Goal: Task Accomplishment & Management: Complete application form

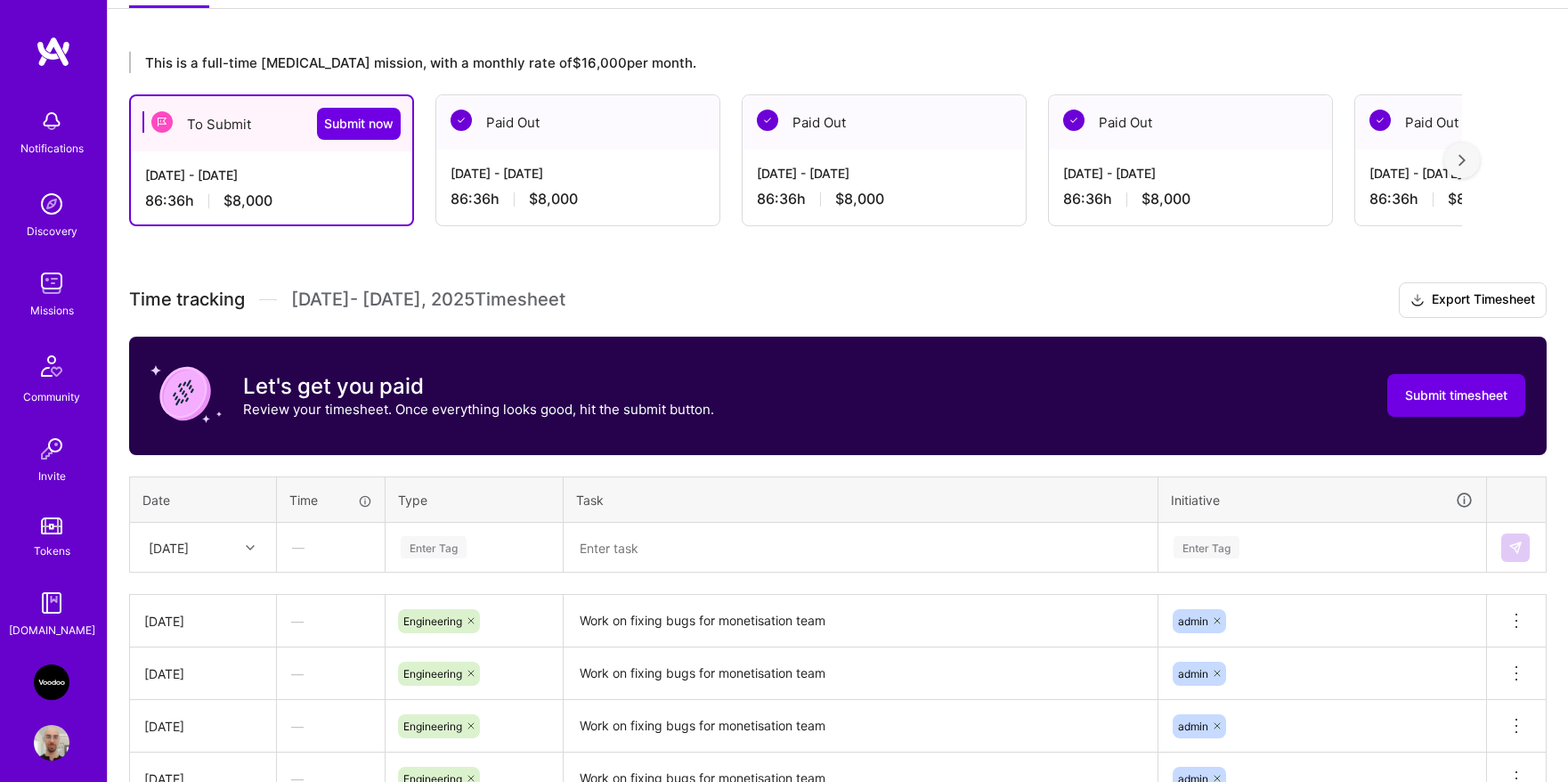
scroll to position [455, 0]
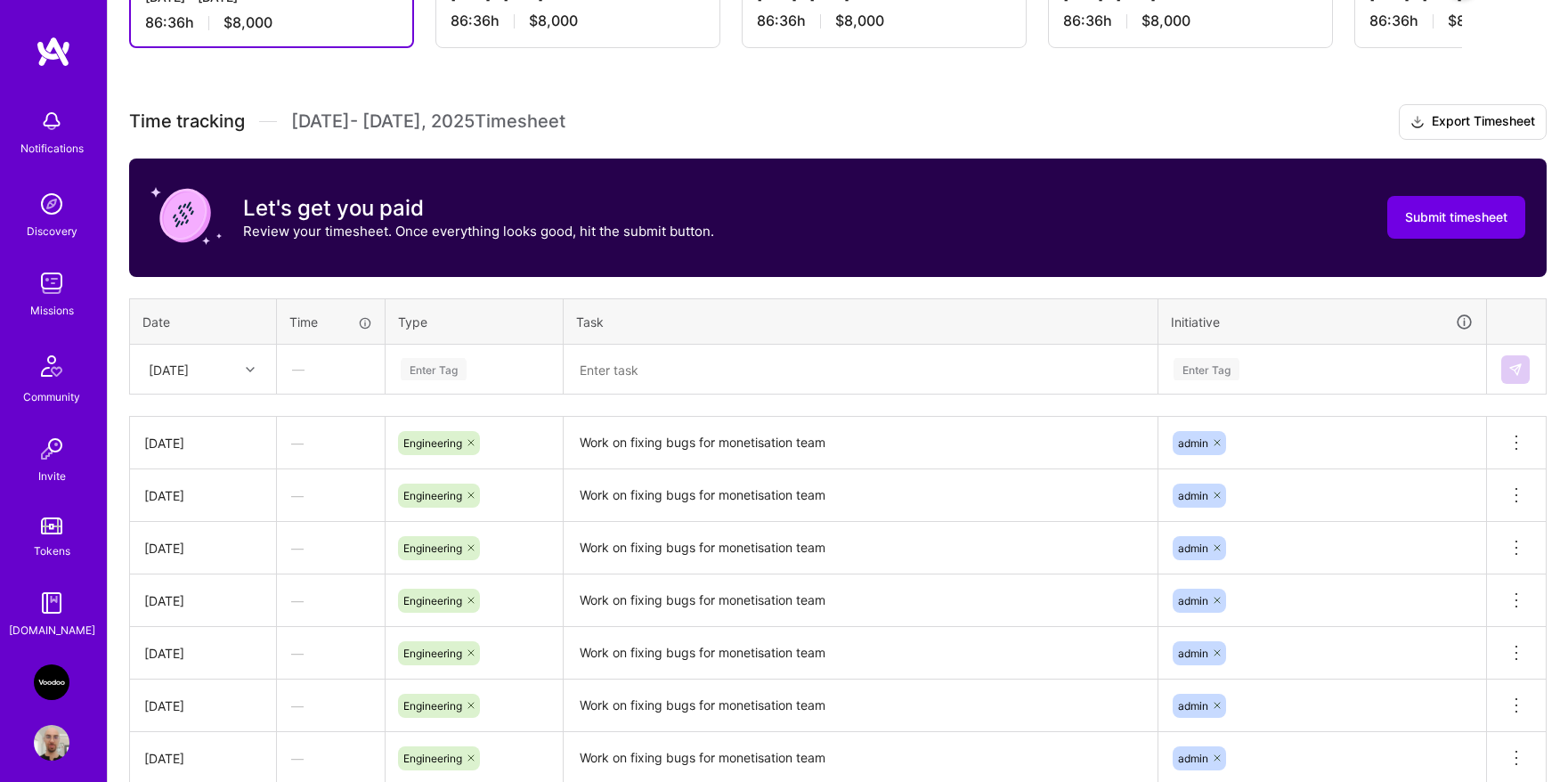
click at [675, 447] on textarea "Work on fixing bugs for monetisation team" at bounding box center [860, 442] width 590 height 49
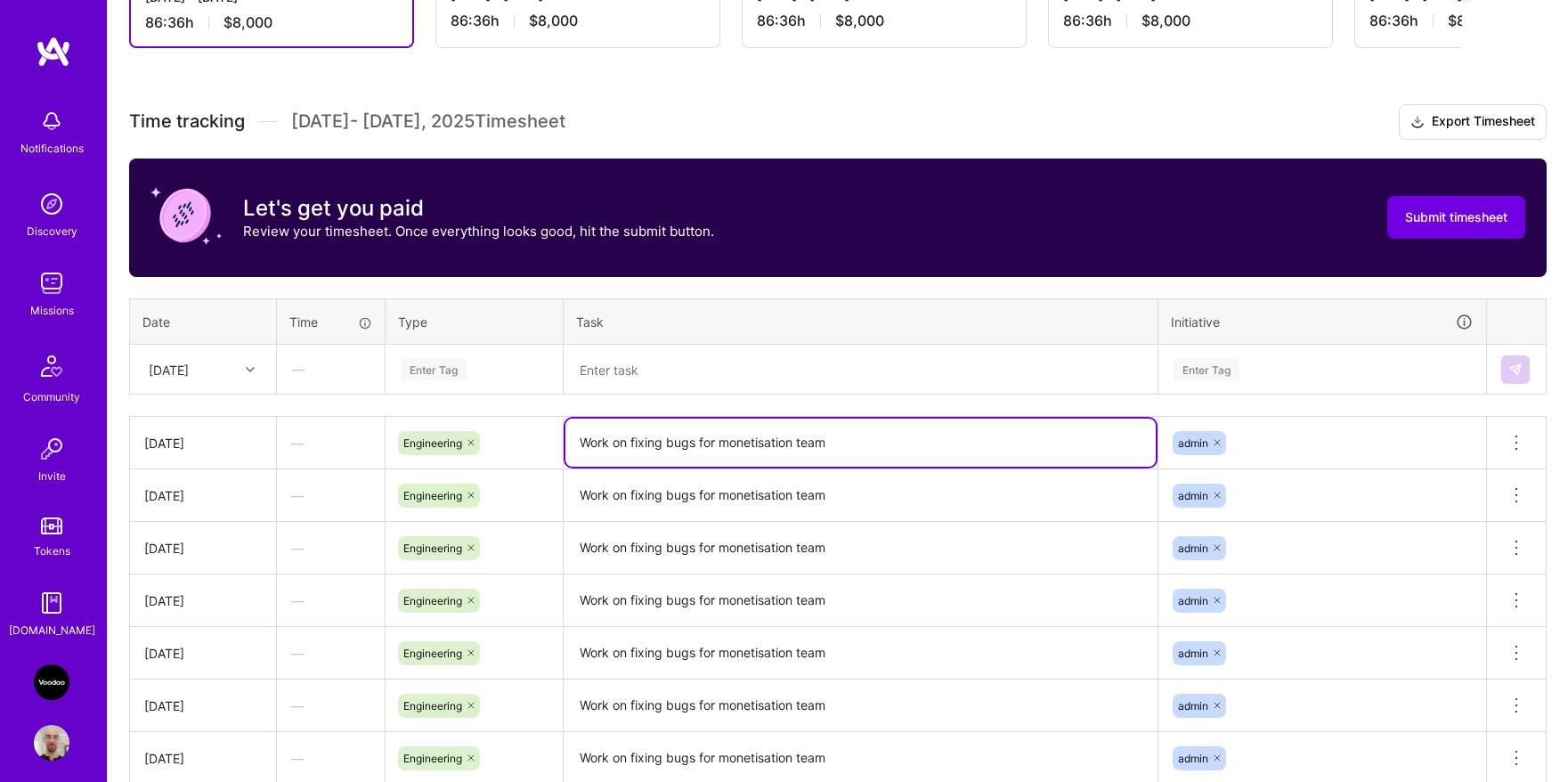
click at [675, 447] on textarea "Work on fixing bugs for monetisation team" at bounding box center [860, 442] width 590 height 48
click at [421, 371] on div "Enter Tag" at bounding box center [433, 369] width 65 height 28
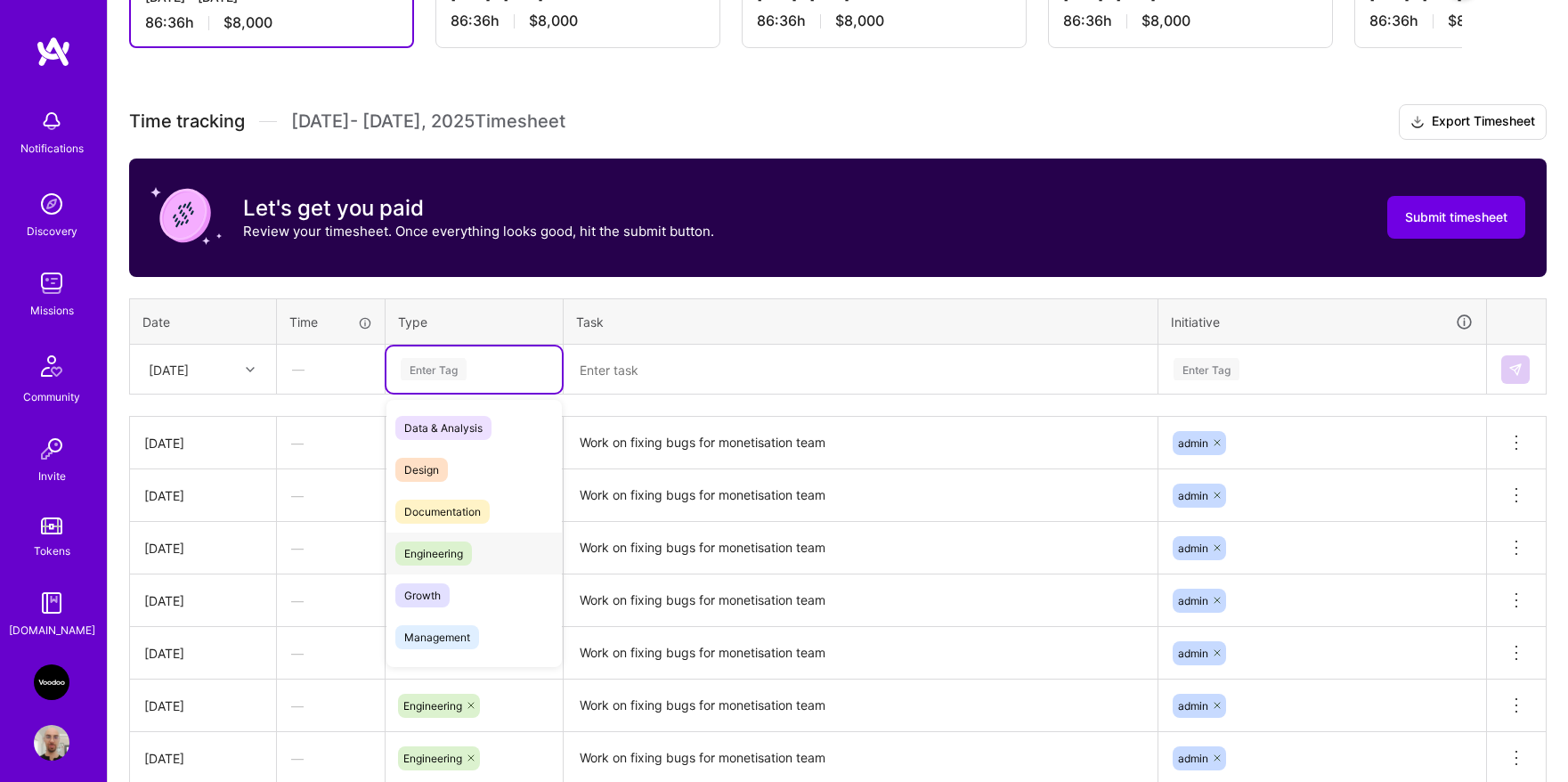
click at [442, 543] on span "Engineering" at bounding box center [434, 554] width 77 height 24
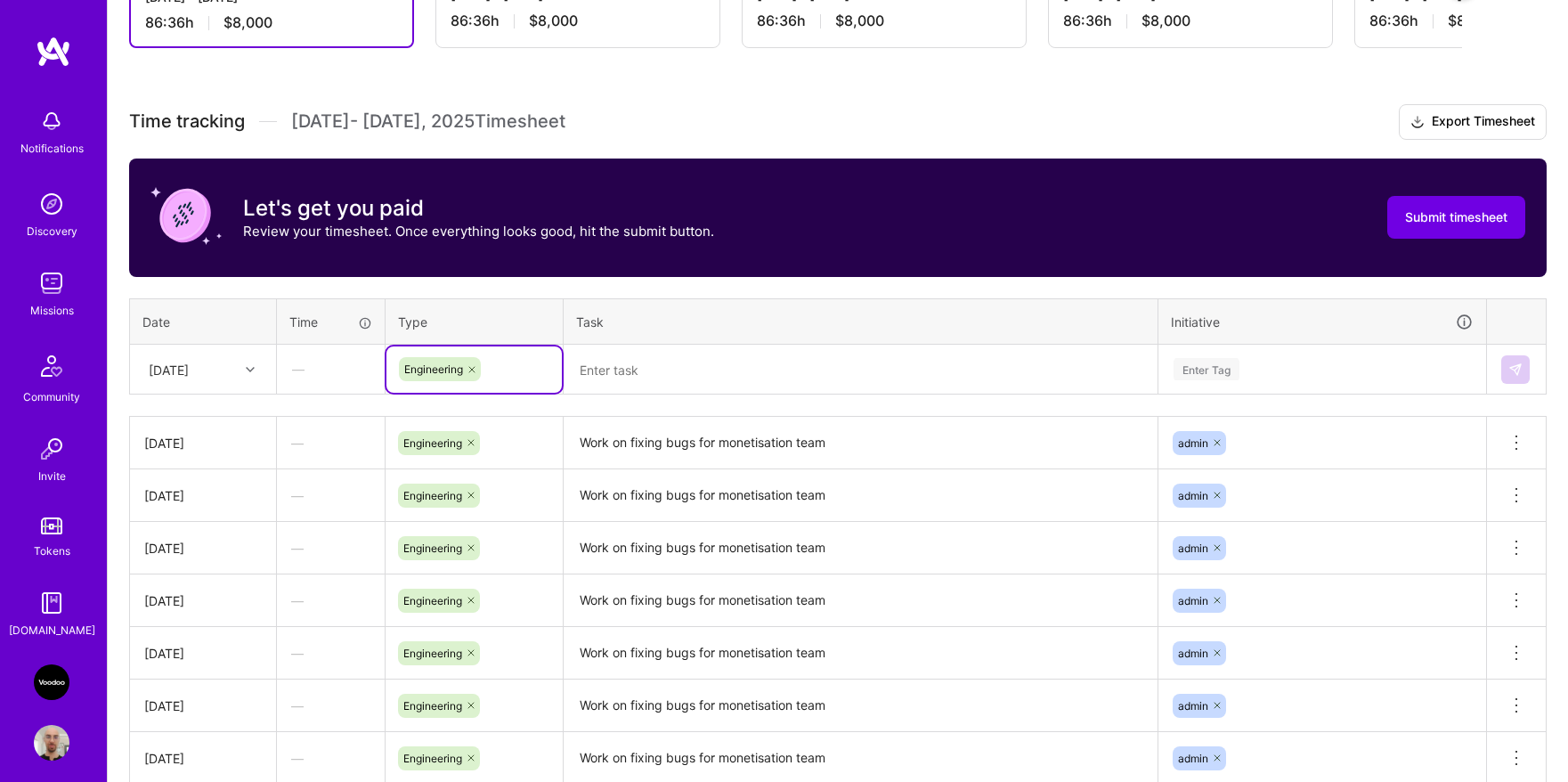
click at [661, 376] on textarea at bounding box center [860, 369] width 590 height 47
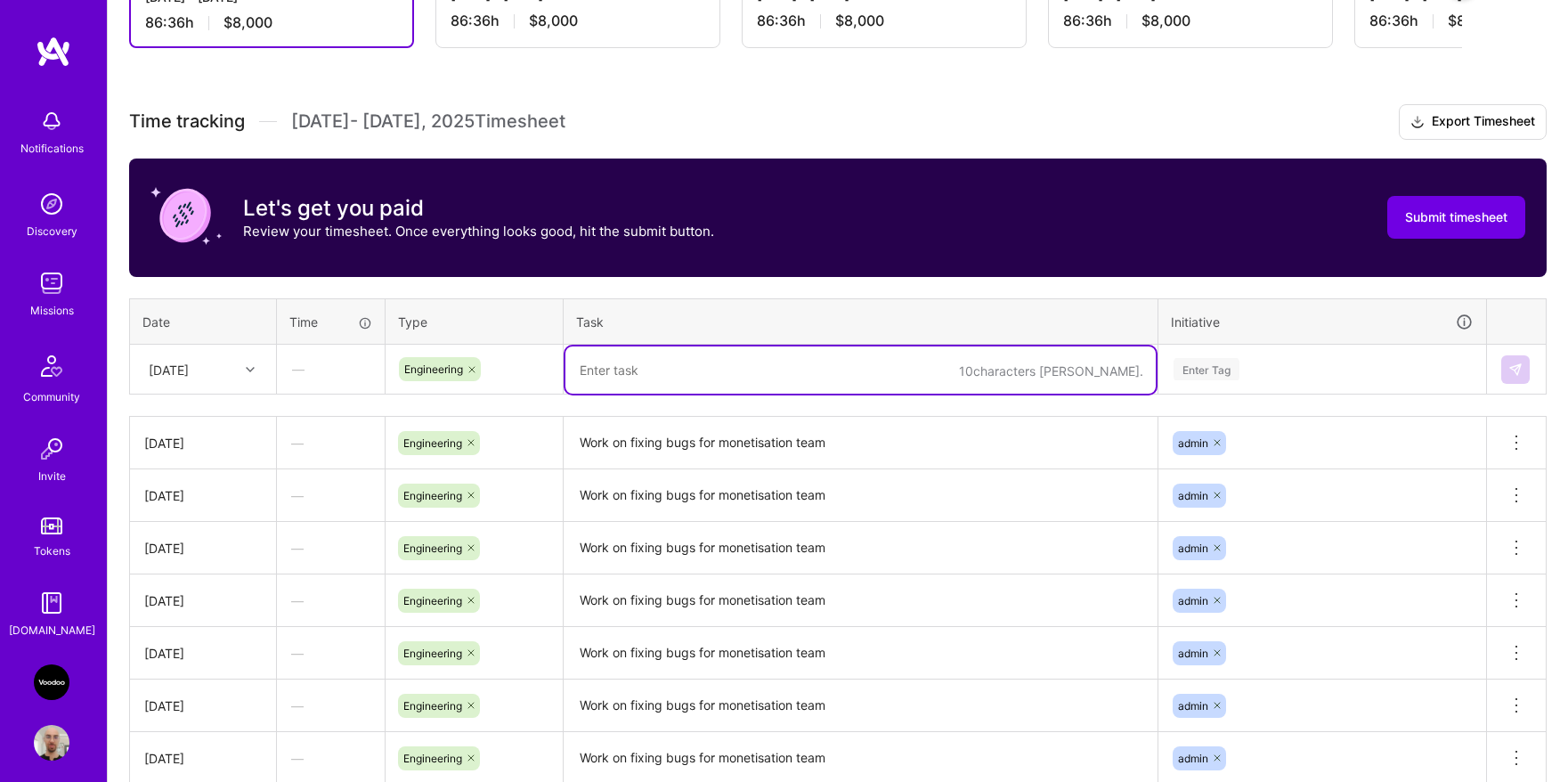
paste textarea "Work on fixing bugs for monetisation team"
type textarea "Work on fixing bugs for monetisation team"
click at [1261, 368] on div "Enter Tag" at bounding box center [1322, 369] width 301 height 22
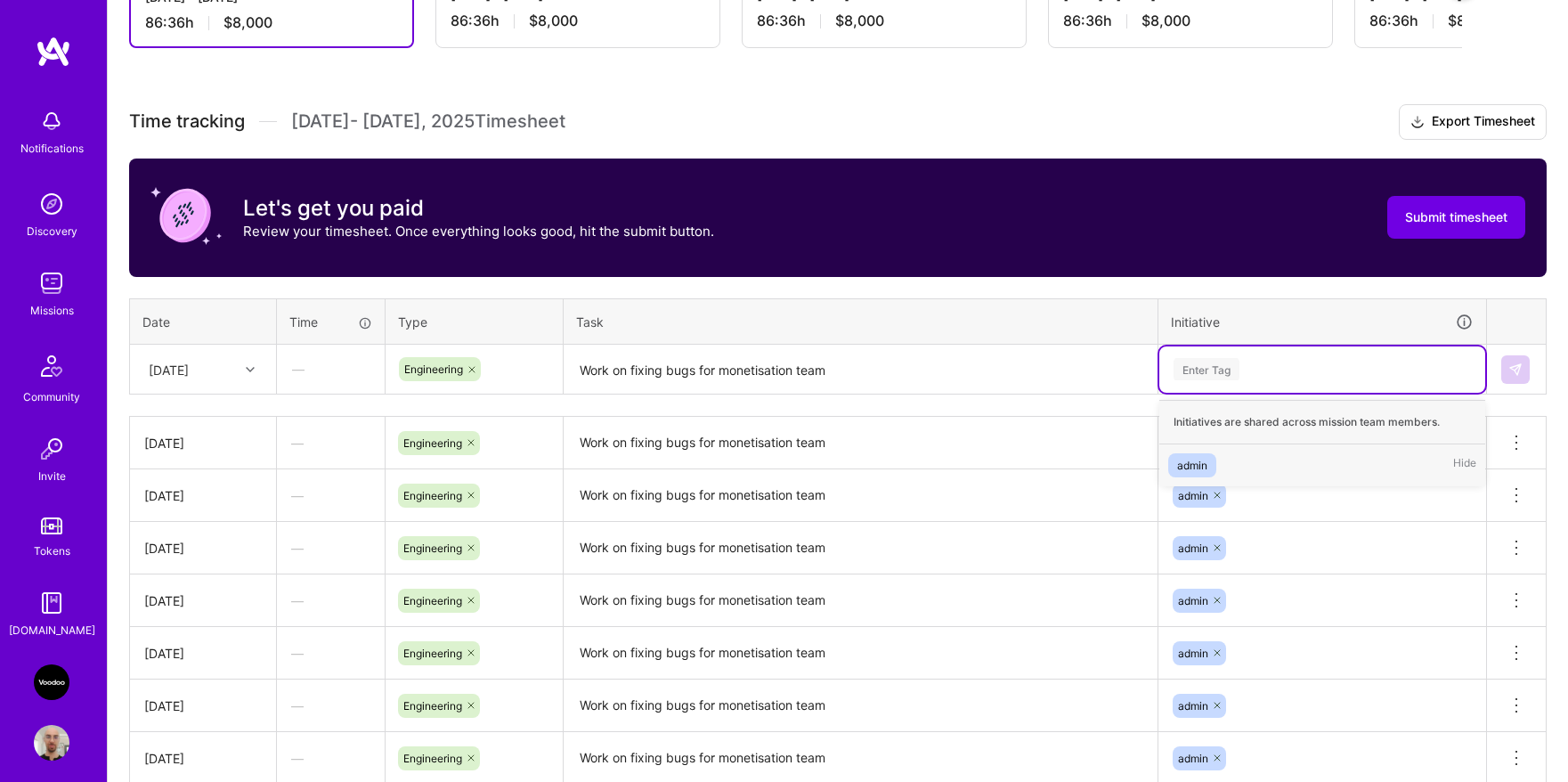
click at [1230, 457] on div "admin Hide" at bounding box center [1322, 465] width 325 height 42
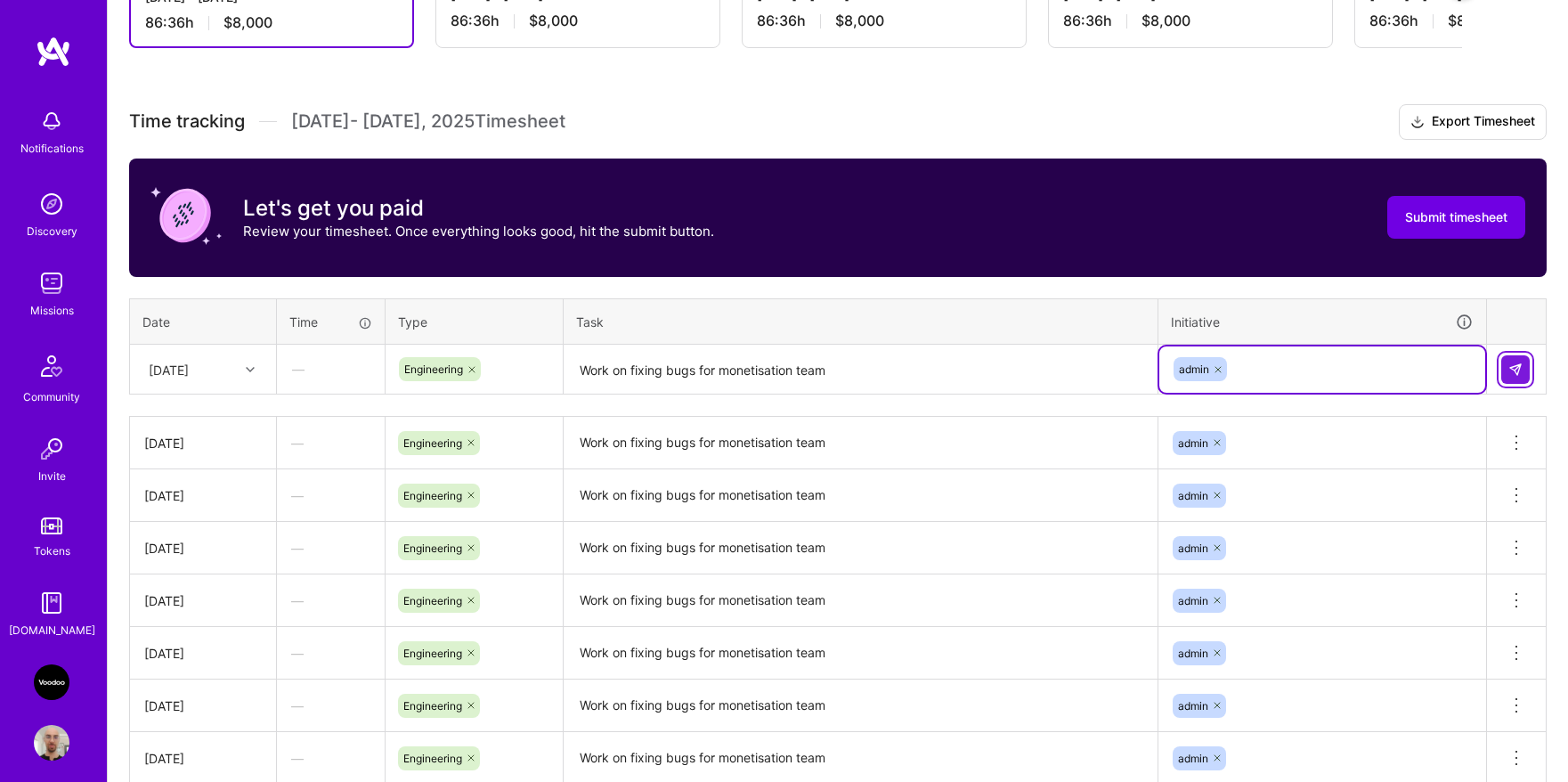
click at [1508, 372] on img at bounding box center [1515, 369] width 14 height 14
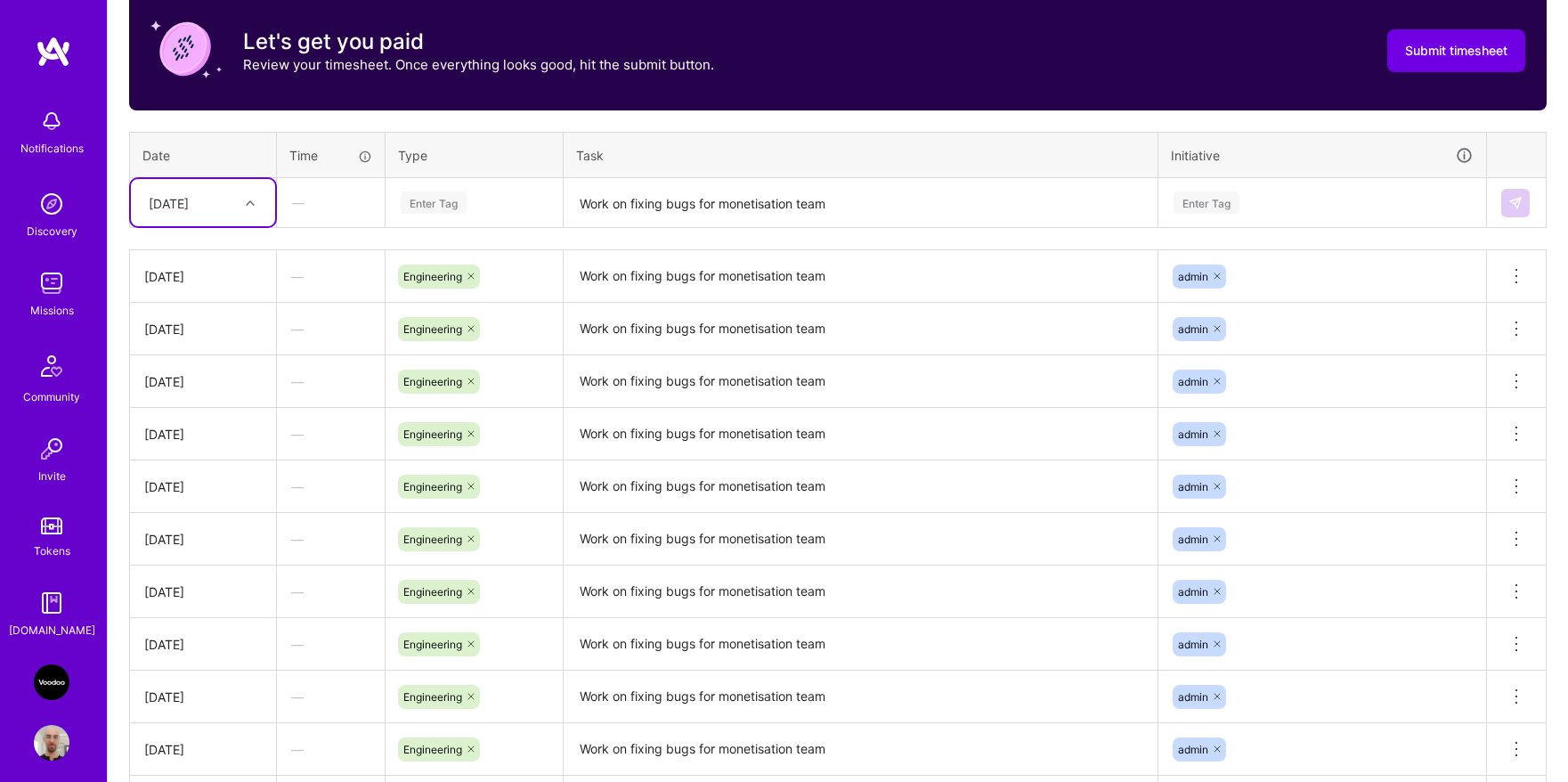
scroll to position [802, 0]
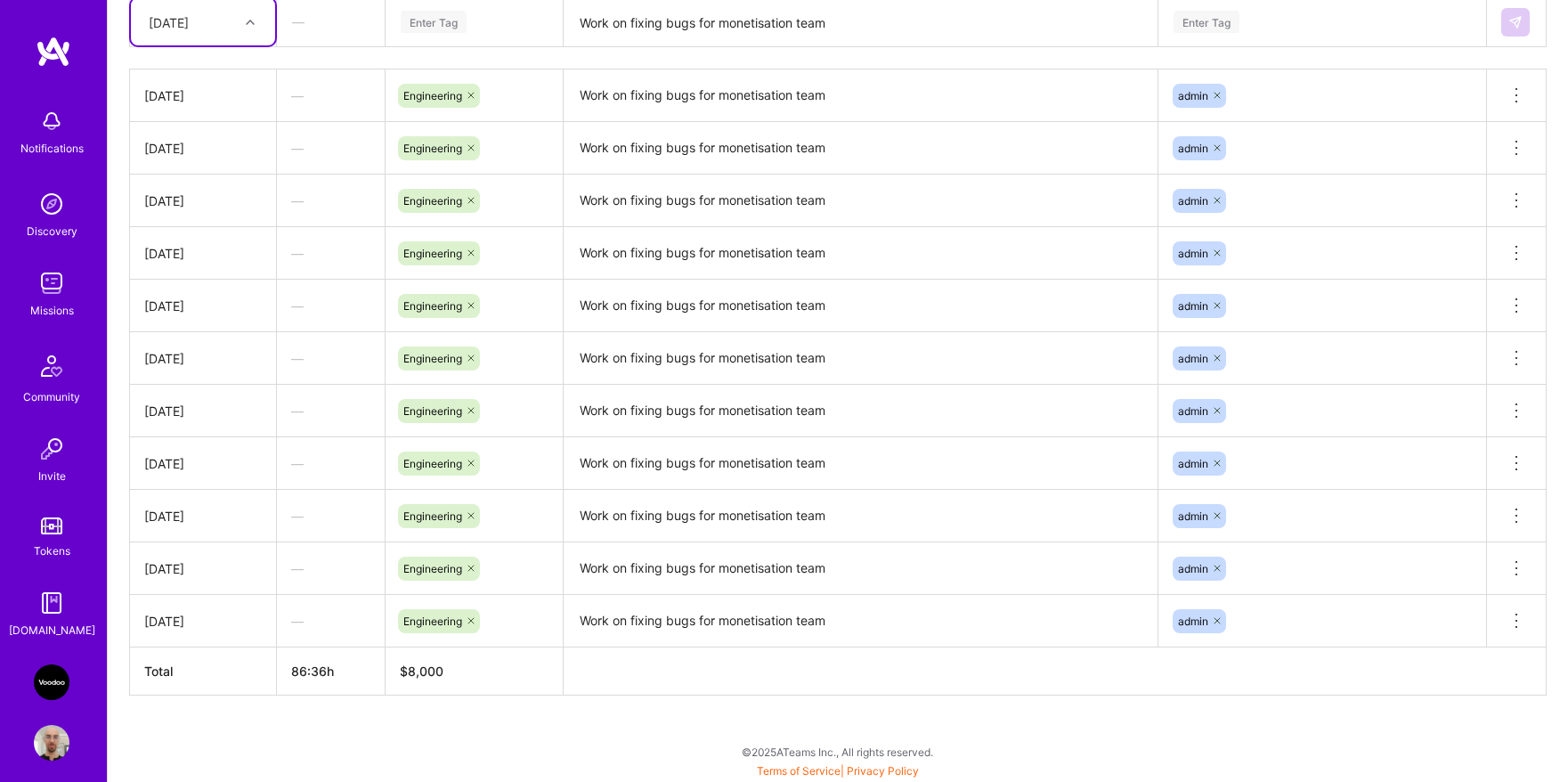
drag, startPoint x: 215, startPoint y: 469, endPoint x: 217, endPoint y: 449, distance: 20.1
click at [215, 468] on div "[DATE]" at bounding box center [203, 464] width 118 height 19
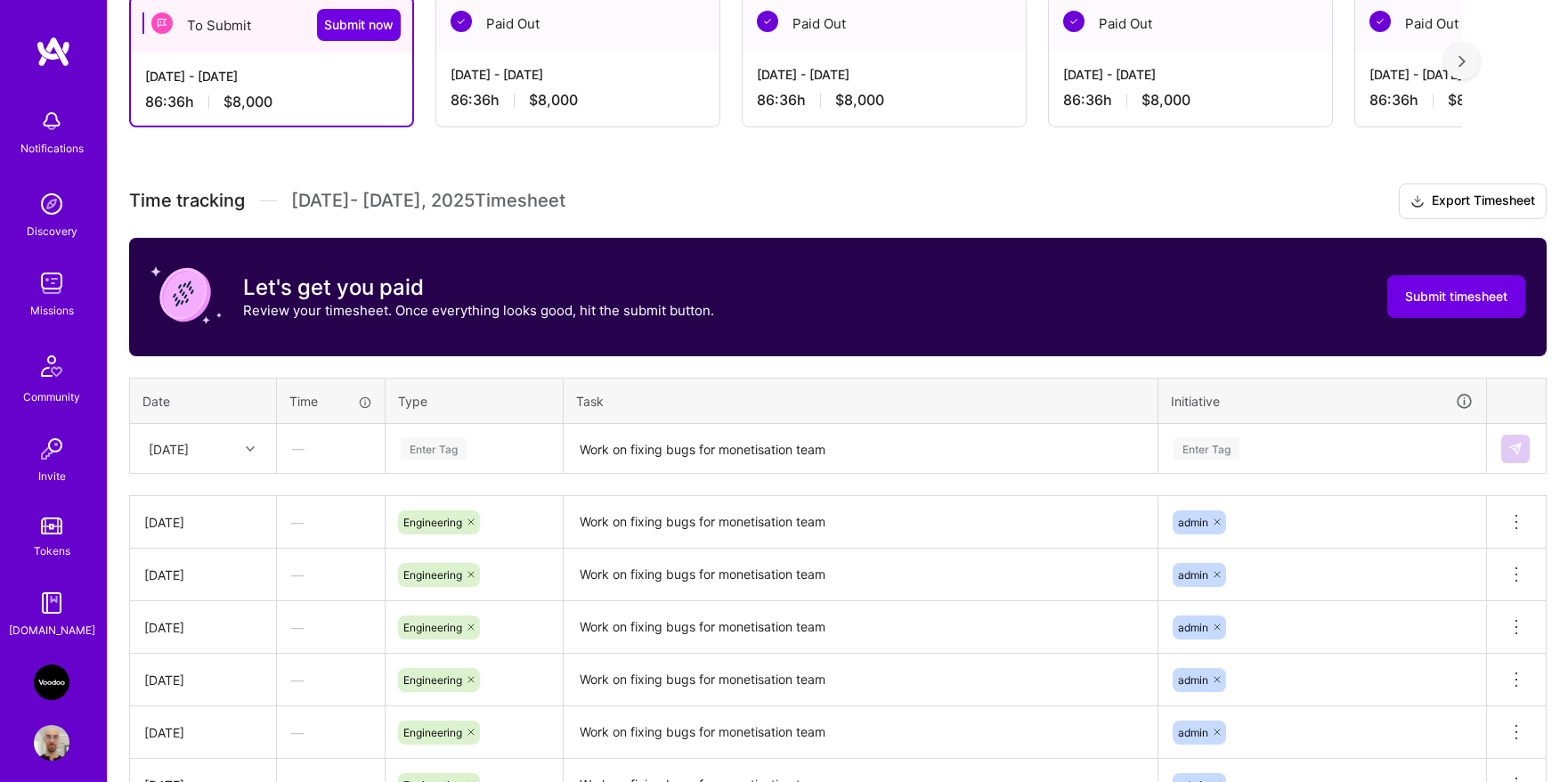
scroll to position [104, 0]
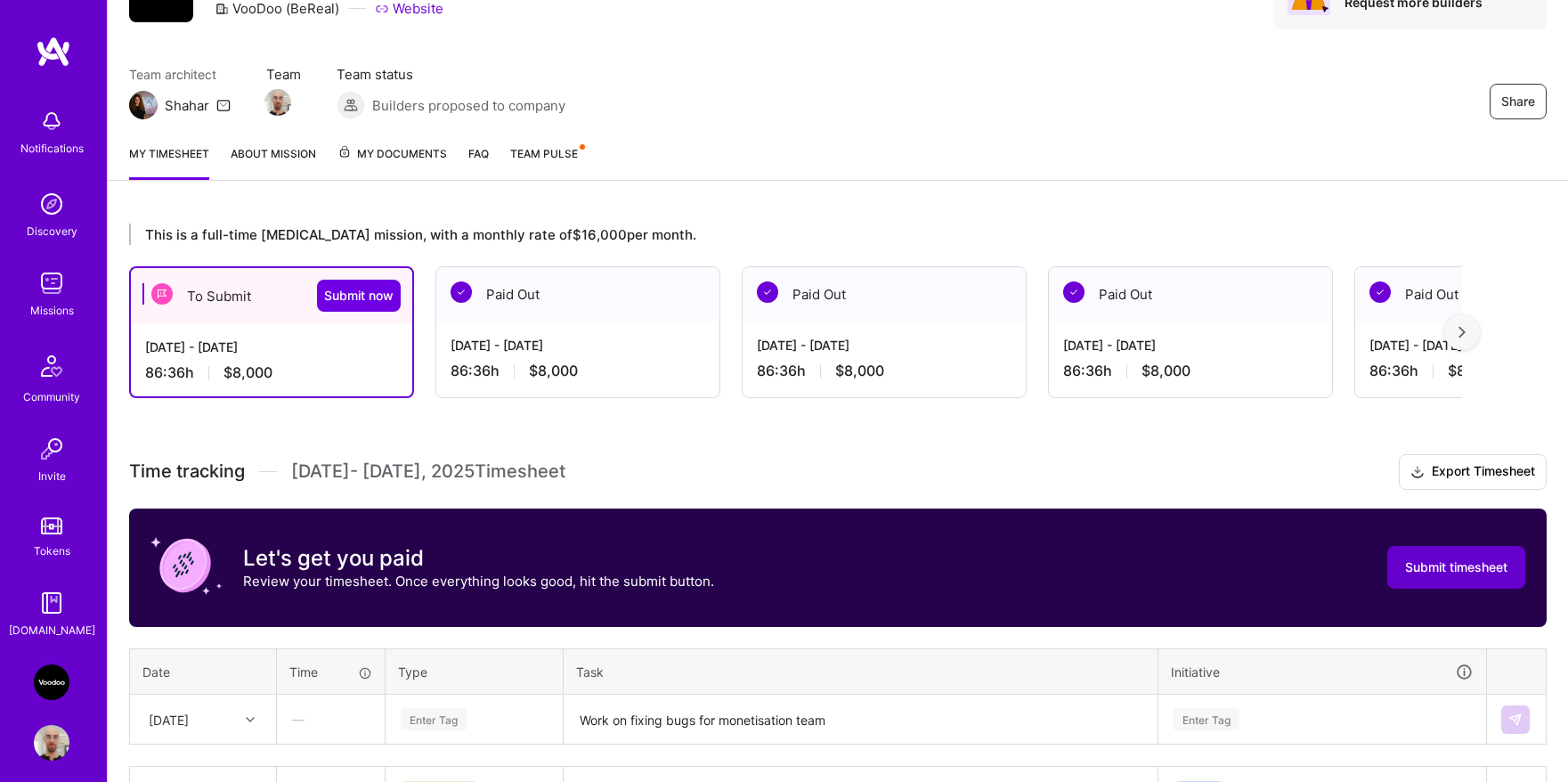
click at [1396, 569] on button "Submit timesheet" at bounding box center [1456, 568] width 138 height 43
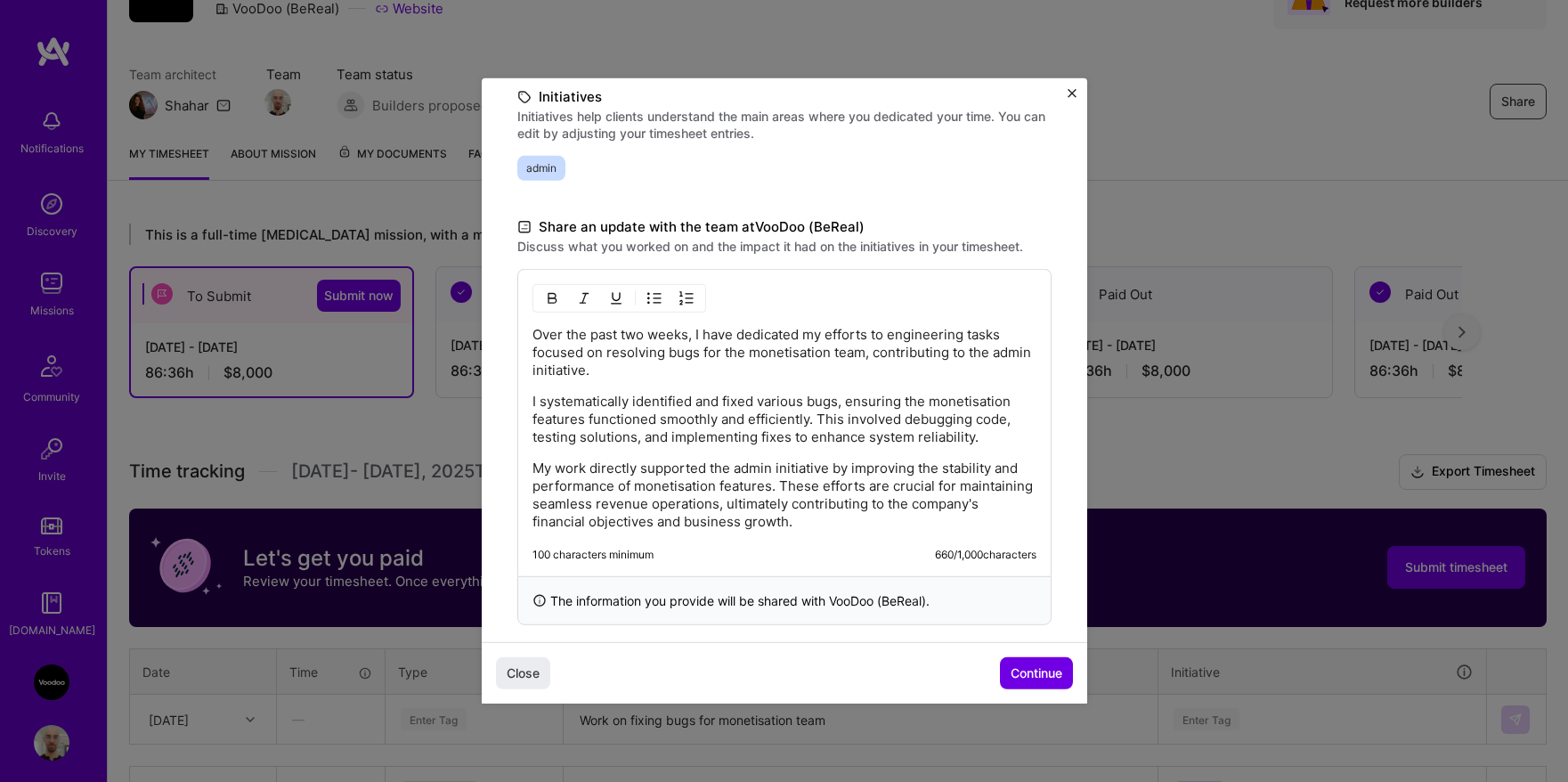
scroll to position [436, 0]
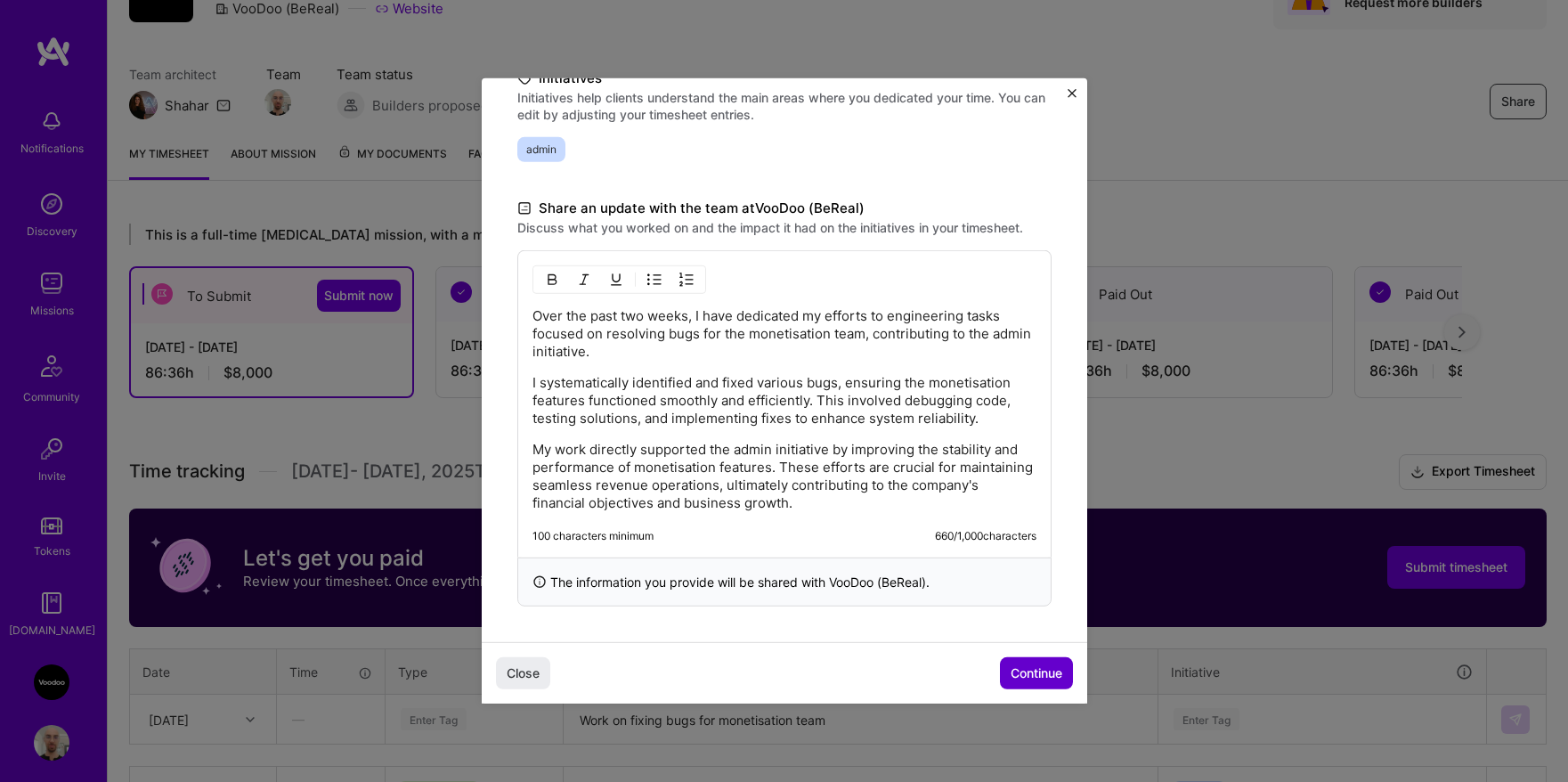
click at [1020, 669] on span "Continue" at bounding box center [1036, 673] width 51 height 18
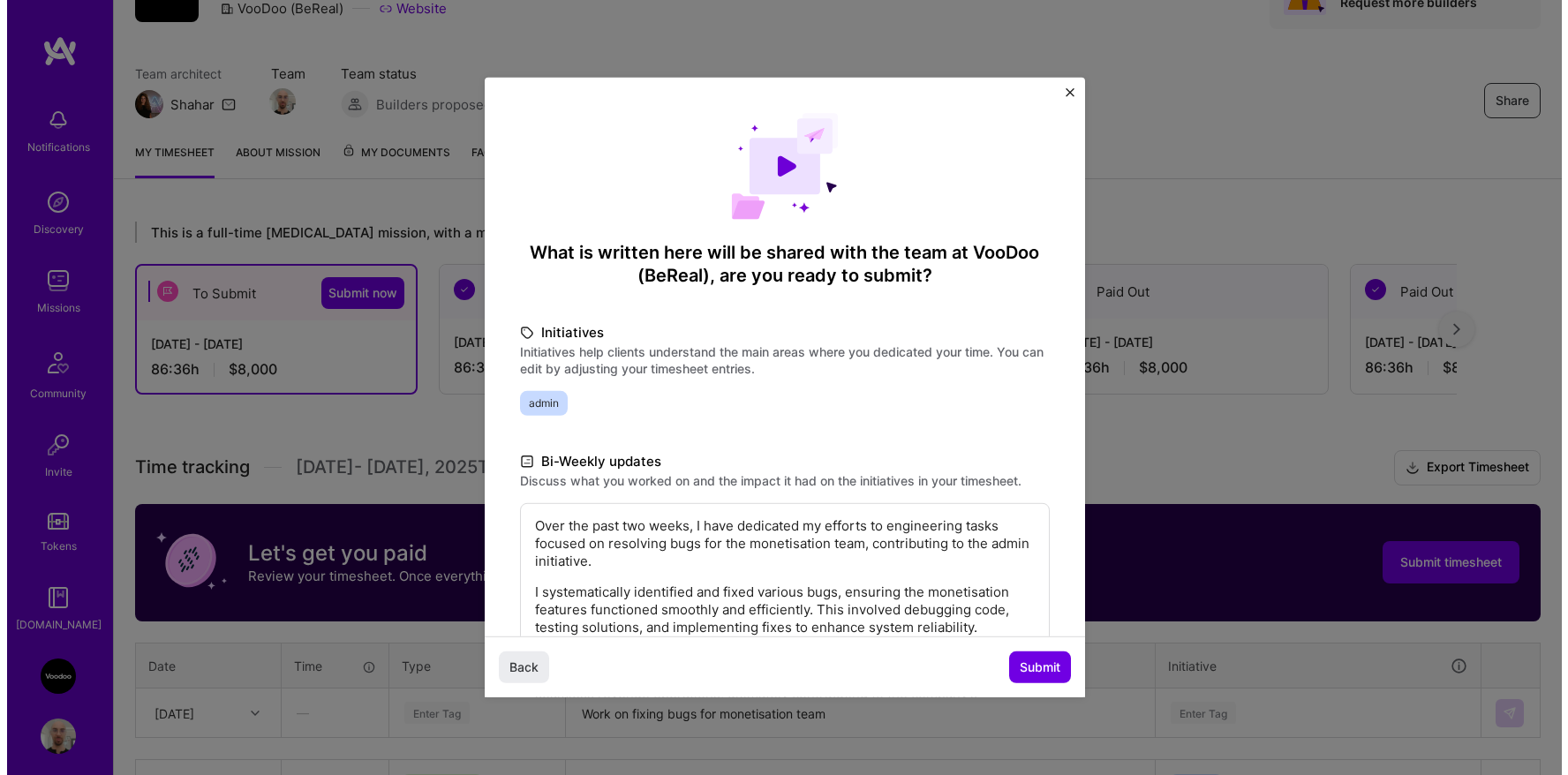
scroll to position [194, 0]
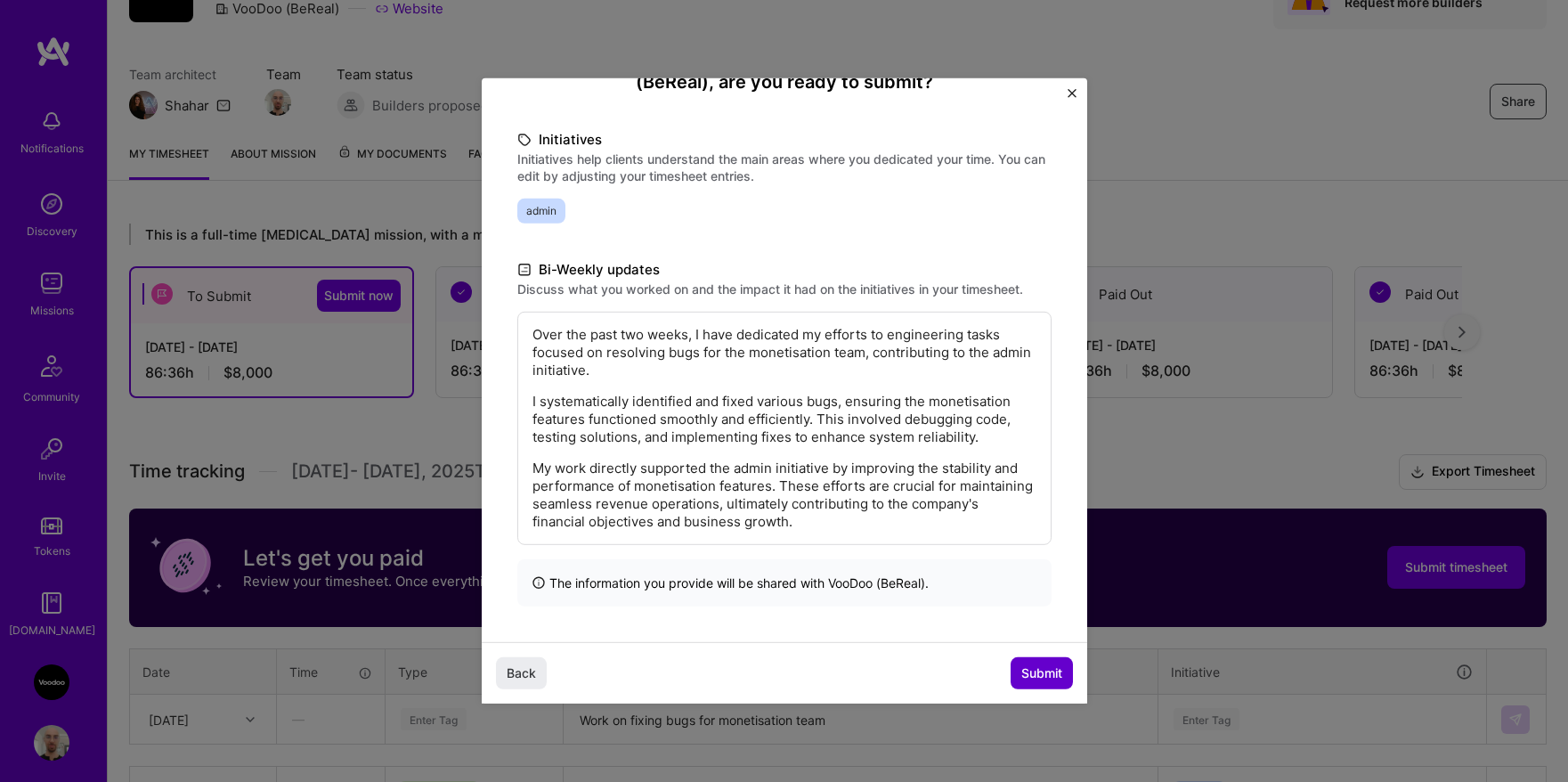
click at [1031, 658] on button "Submit" at bounding box center [1042, 673] width 63 height 32
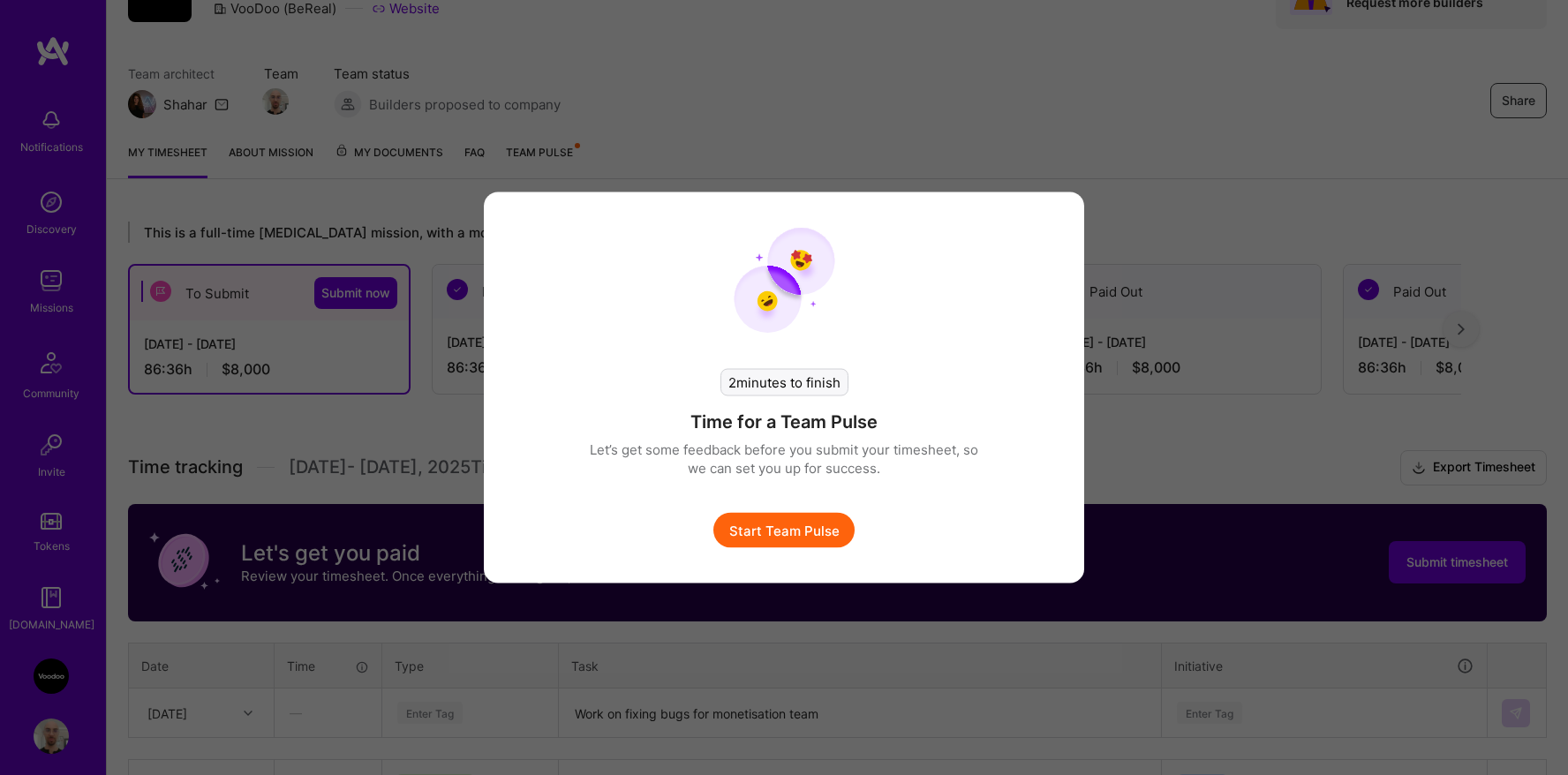
click at [860, 473] on p "Let’s get some feedback before you submit your timesheet, so we can set you up …" at bounding box center [784, 459] width 389 height 37
drag, startPoint x: 1152, startPoint y: 328, endPoint x: 1128, endPoint y: 331, distance: 24.2
click at [1152, 328] on div "2 minutes to finish Time for a Team Pulse Let’s get some feedback before you su…" at bounding box center [784, 388] width 1568 height 775
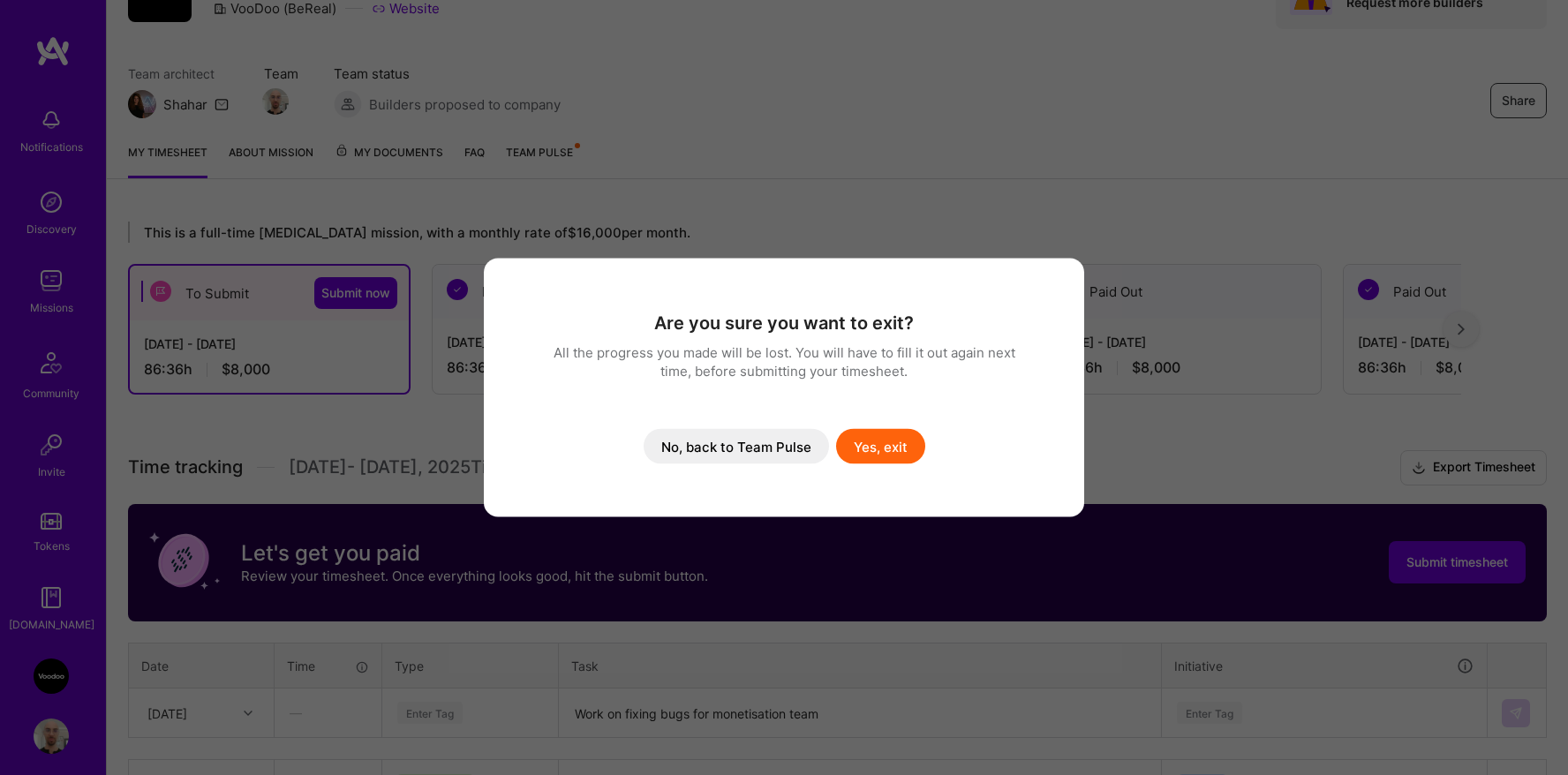
click at [856, 451] on button "Yes, exit" at bounding box center [881, 447] width 89 height 35
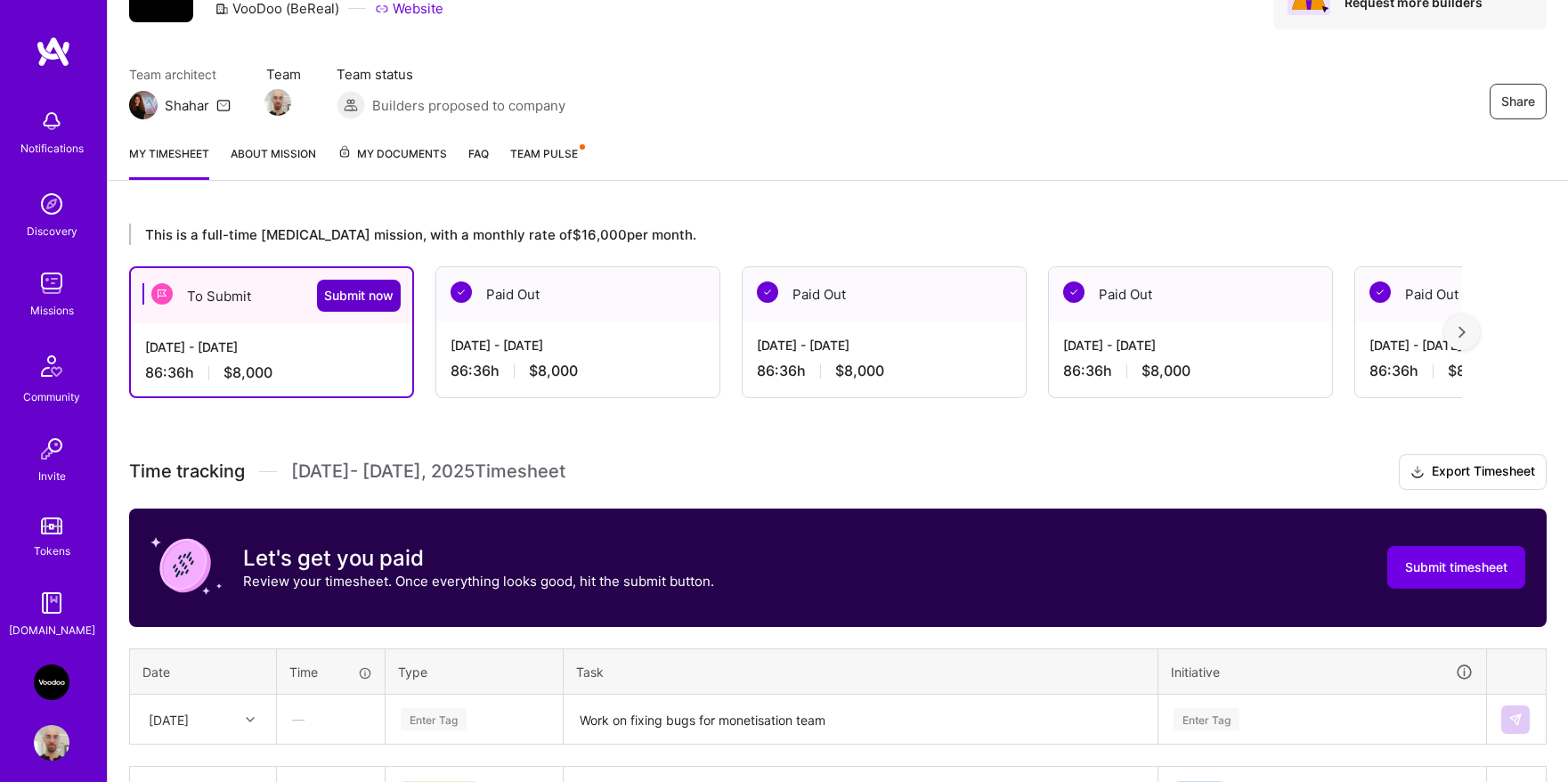
click at [375, 299] on span "Submit now" at bounding box center [359, 296] width 69 height 18
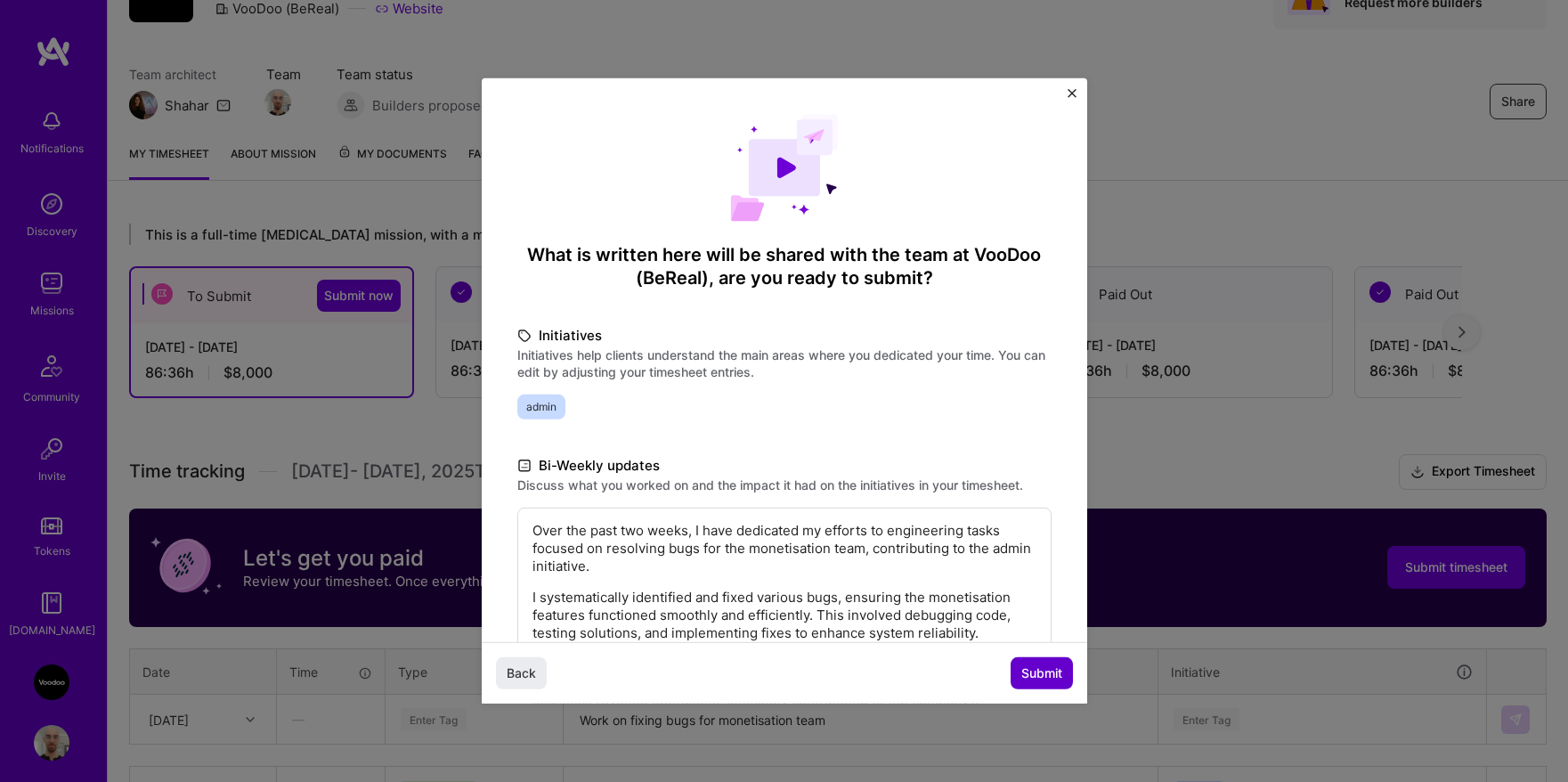
click at [1022, 670] on span "Submit" at bounding box center [1042, 673] width 41 height 18
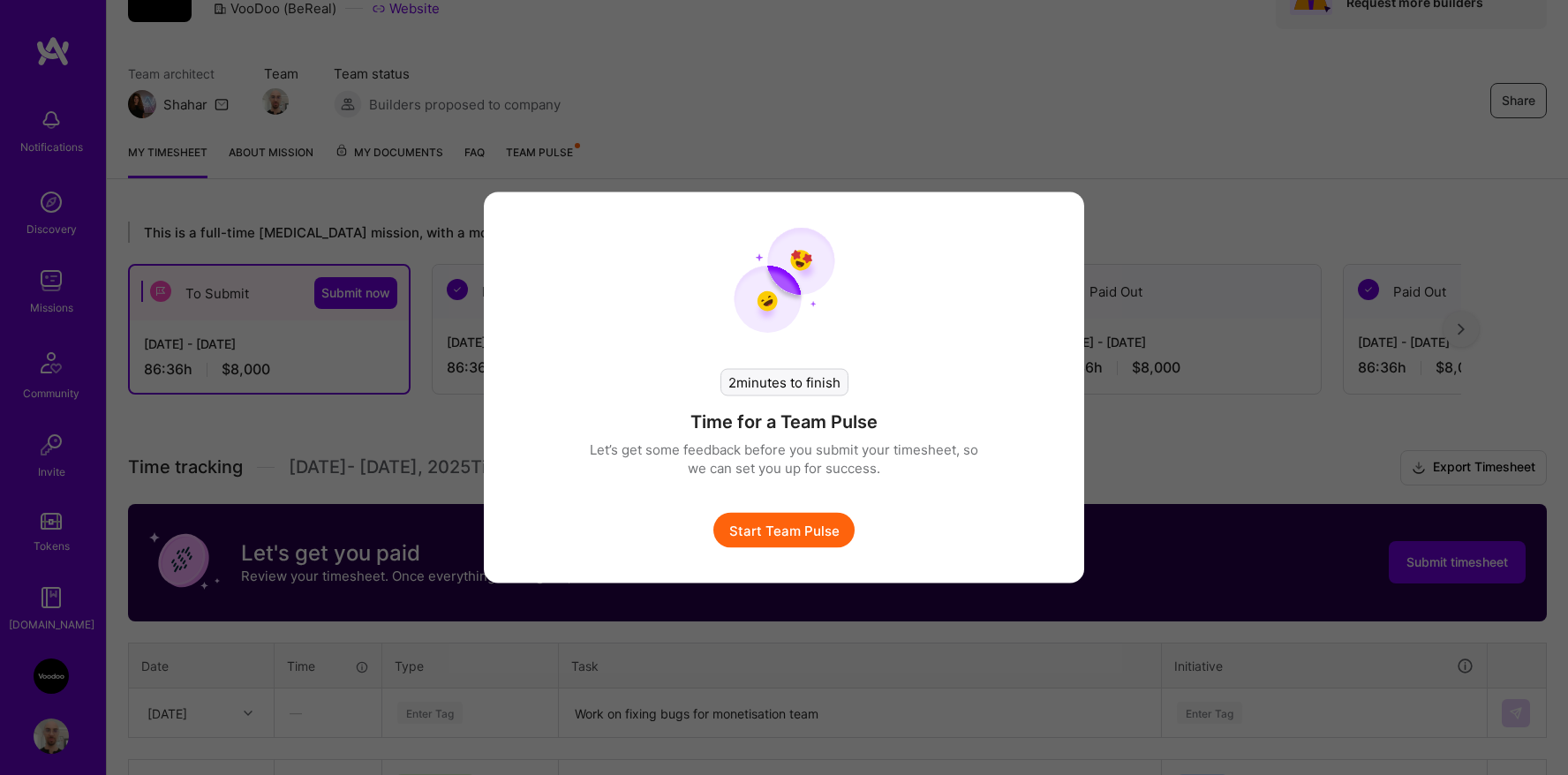
click at [839, 523] on button "Start Team Pulse" at bounding box center [784, 530] width 141 height 35
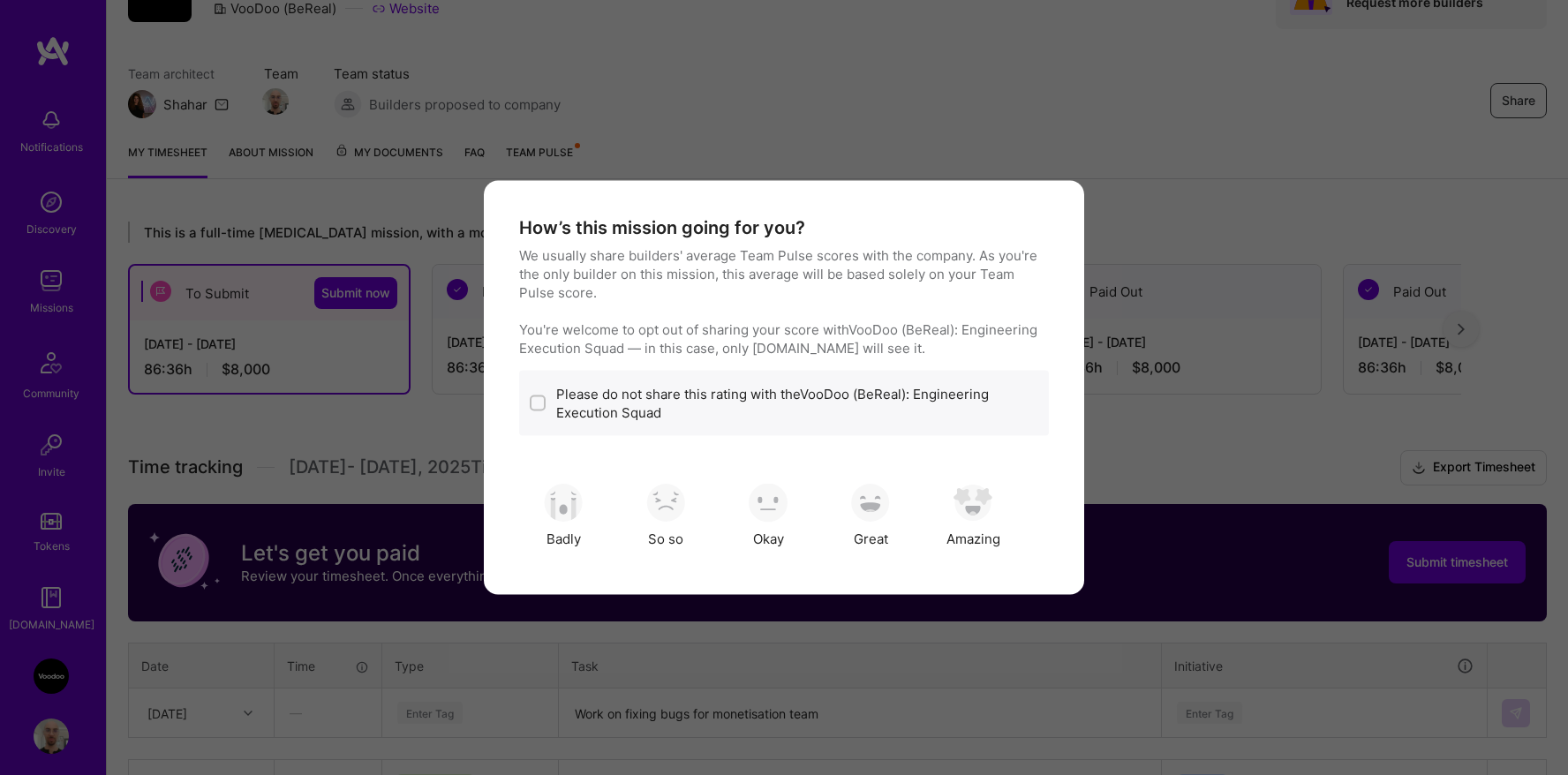
click at [596, 400] on label "Please do not share this rating with the VooDoo (BeReal): Engineering Execution…" at bounding box center [797, 403] width 482 height 37
click at [531, 409] on div "modal" at bounding box center [537, 403] width 16 height 16
click at [533, 409] on input "modal" at bounding box center [539, 403] width 12 height 12
checkbox input "true"
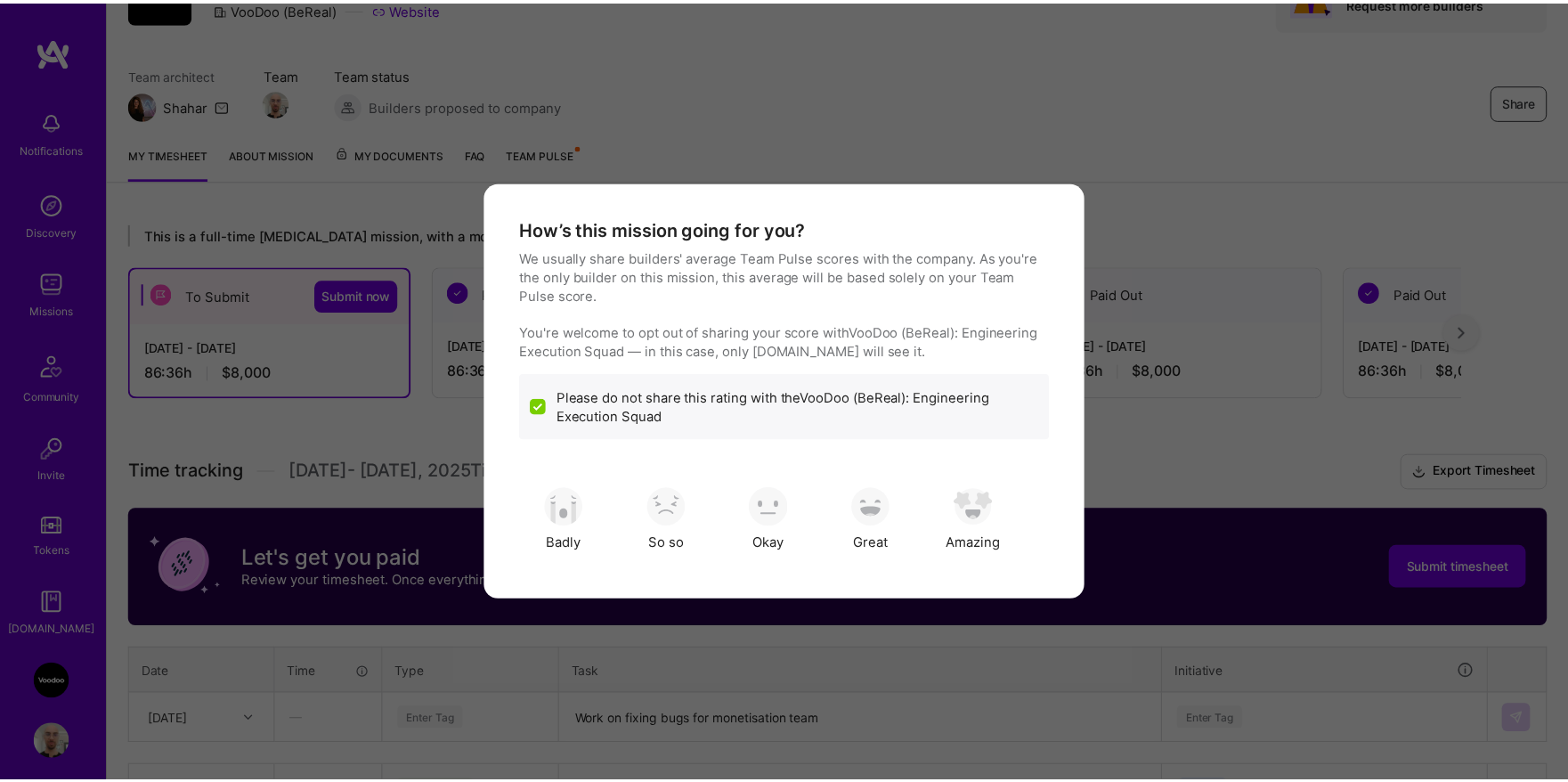
scroll to position [0, 0]
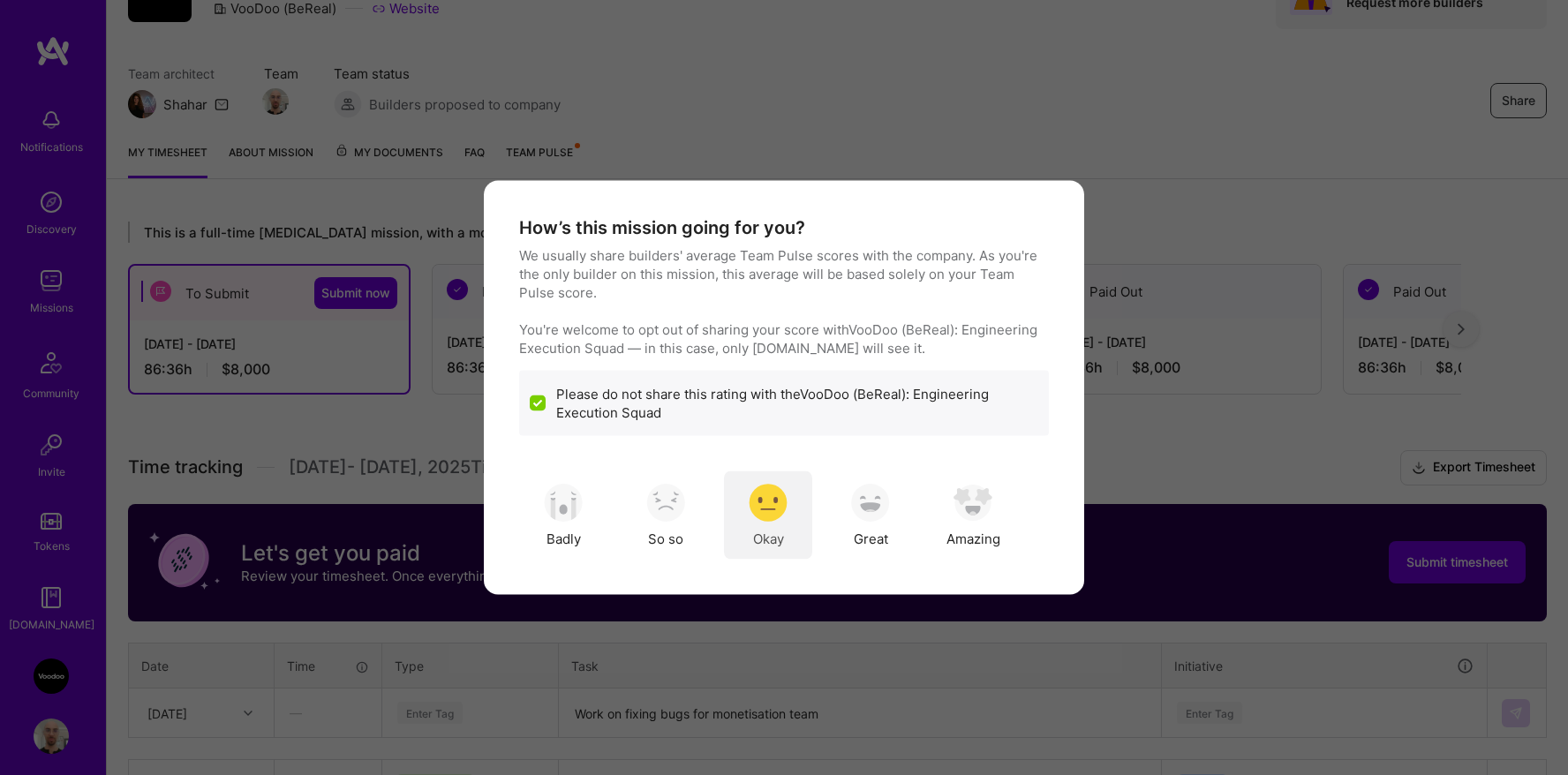
click at [783, 518] on img "modal" at bounding box center [768, 502] width 39 height 39
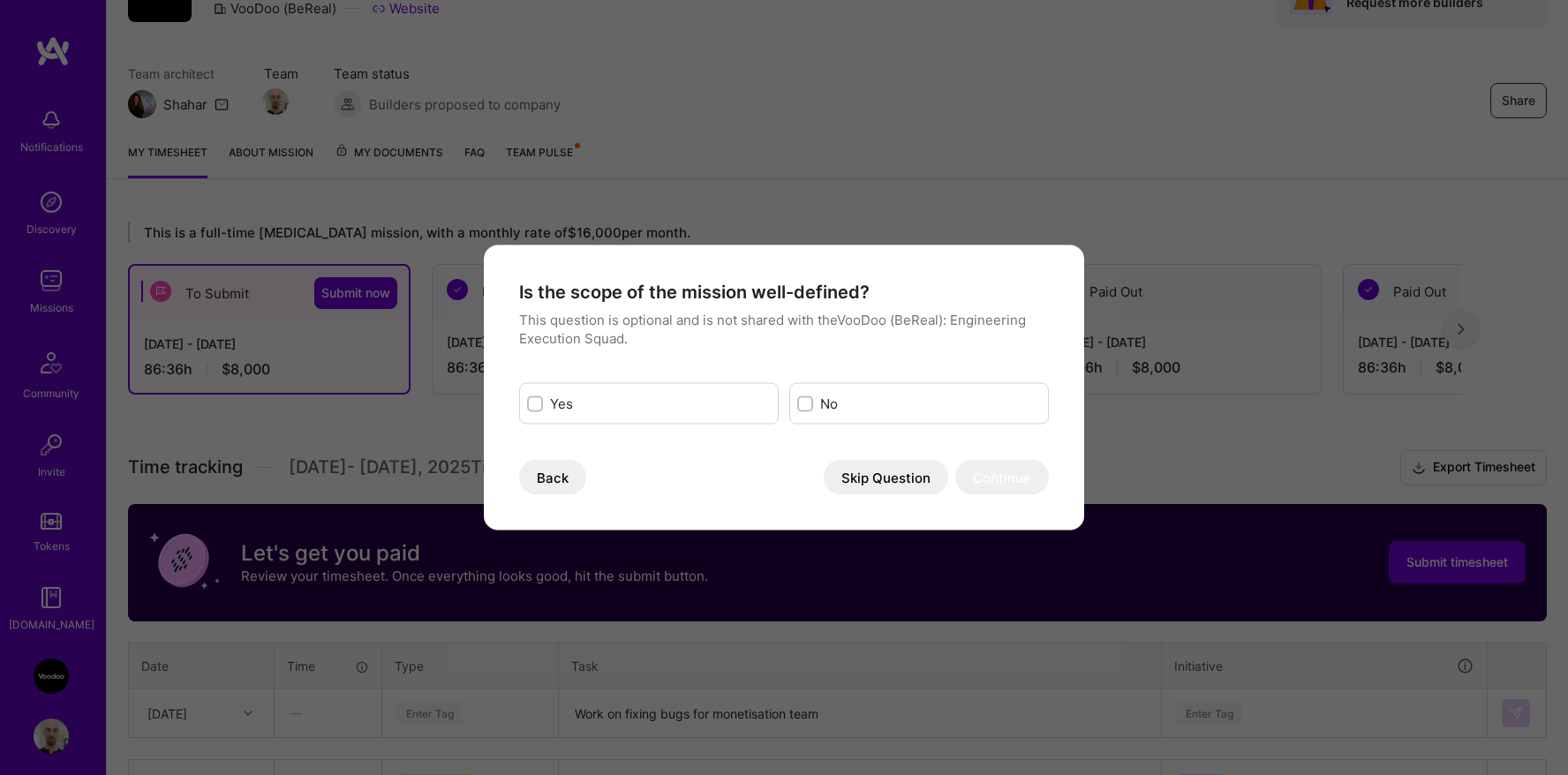
click at [868, 485] on button "Skip Question" at bounding box center [886, 477] width 124 height 35
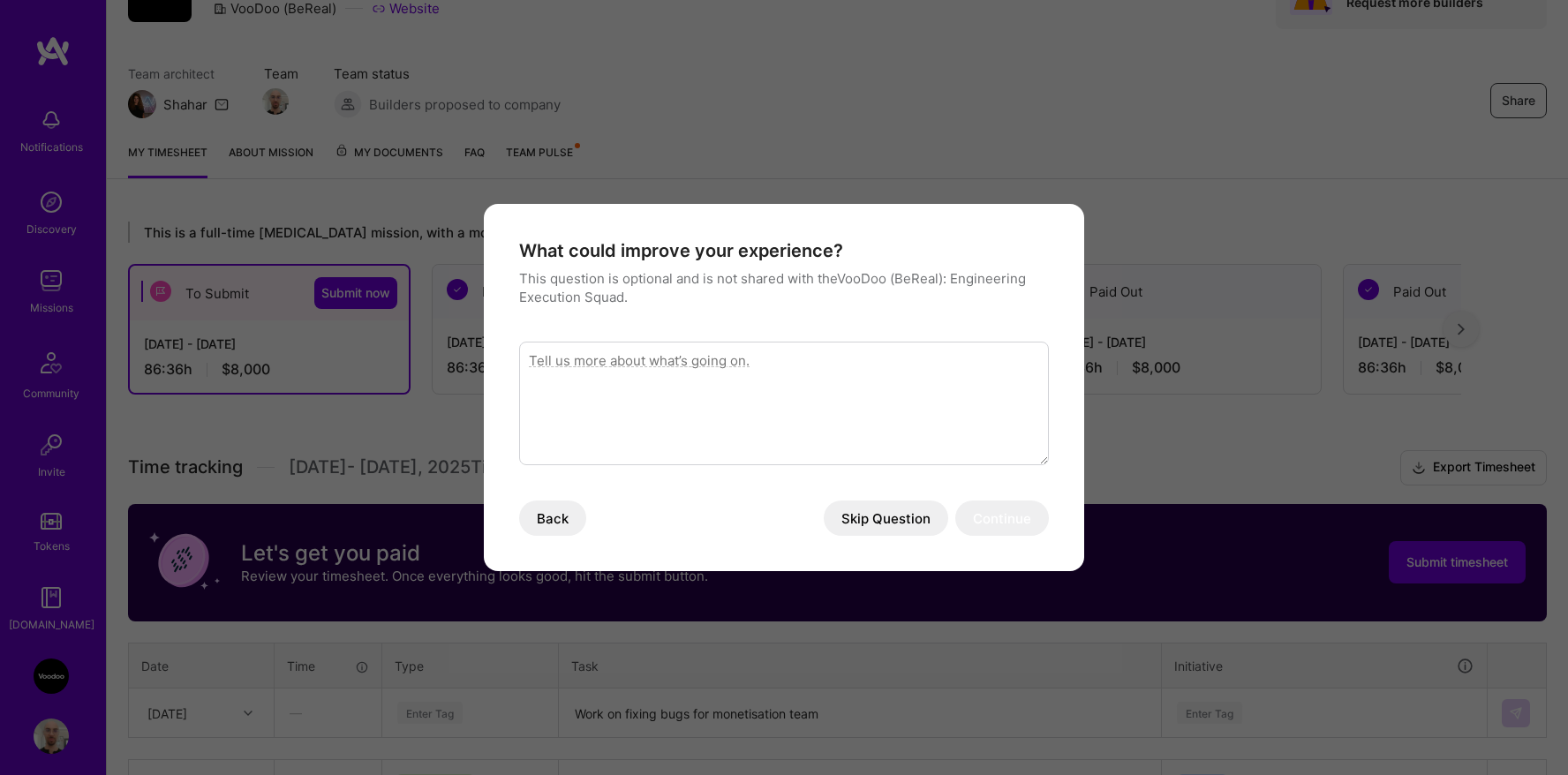
click at [865, 520] on button "Skip Question" at bounding box center [886, 518] width 124 height 35
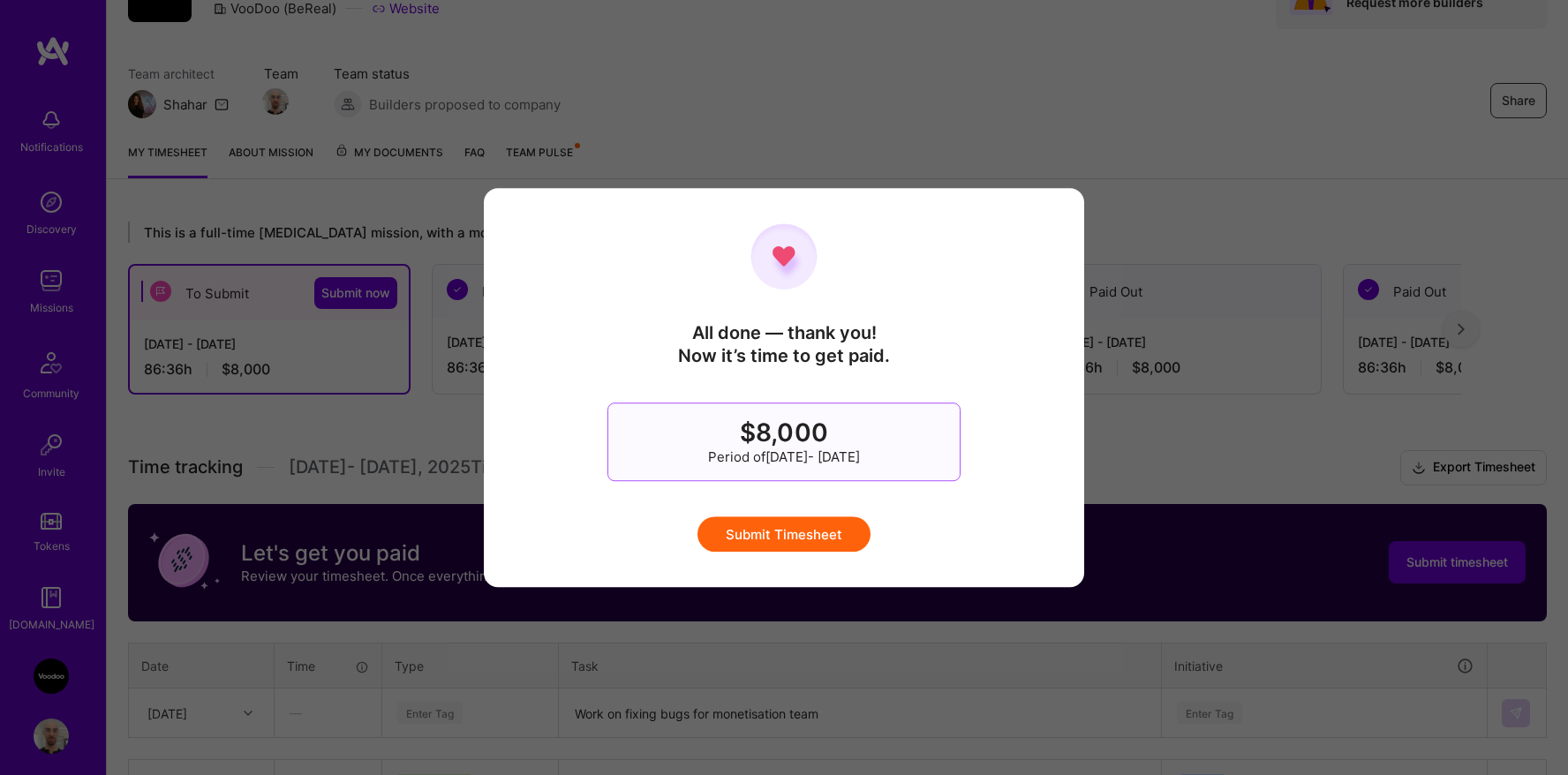
click at [848, 533] on button "Submit Timesheet" at bounding box center [784, 534] width 173 height 35
